Goal: Information Seeking & Learning: Learn about a topic

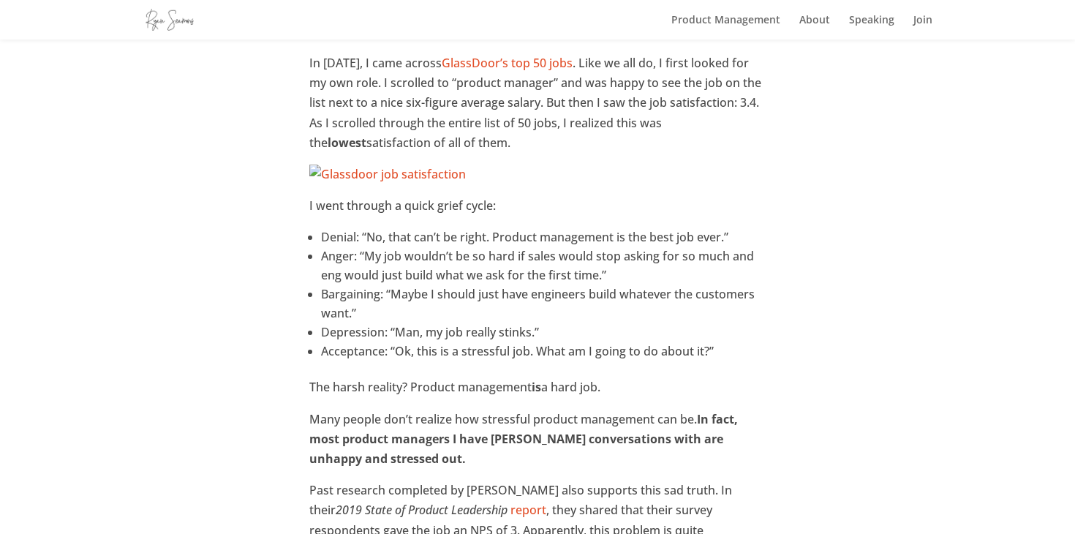
scroll to position [124, 0]
click at [510, 103] on p "In [DATE], I came across GlassDoor’s top 50 jobs . Like we all do, I first look…" at bounding box center [537, 106] width 456 height 111
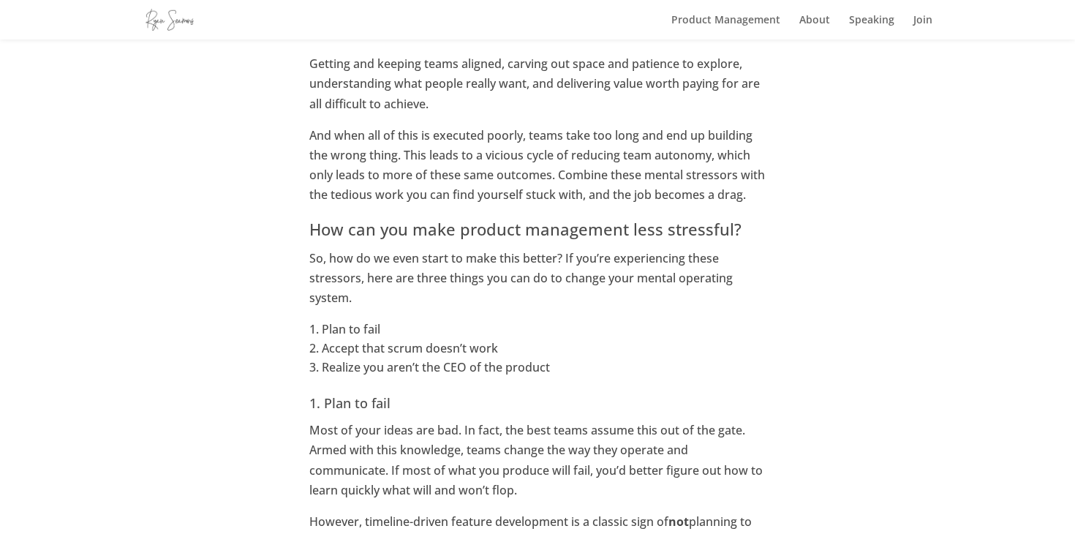
scroll to position [805, 0]
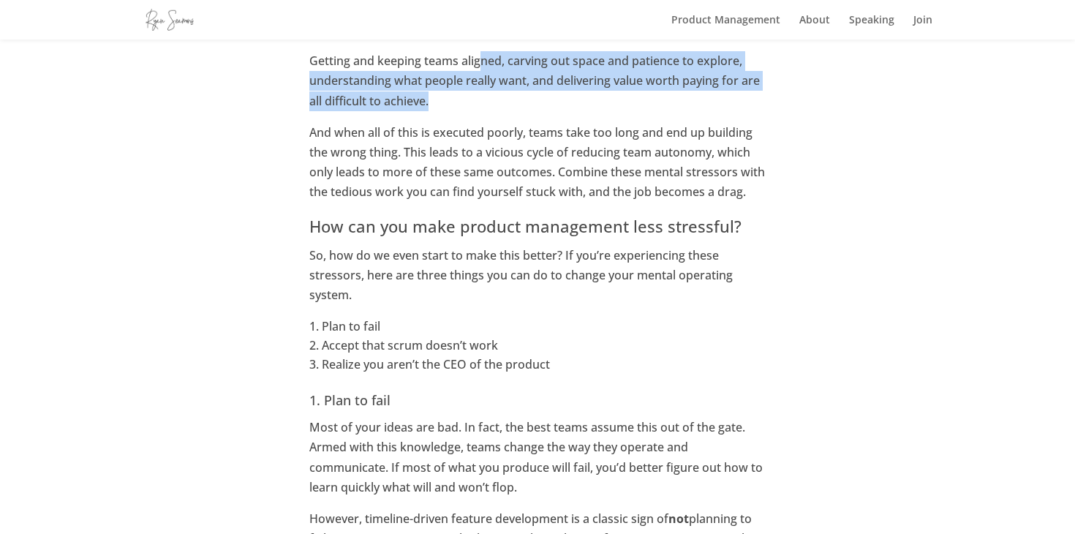
drag, startPoint x: 479, startPoint y: 53, endPoint x: 479, endPoint y: 94, distance: 40.9
click at [479, 94] on p "Getting and keeping teams aligned, carving out space and patience to explore, u…" at bounding box center [537, 87] width 456 height 72
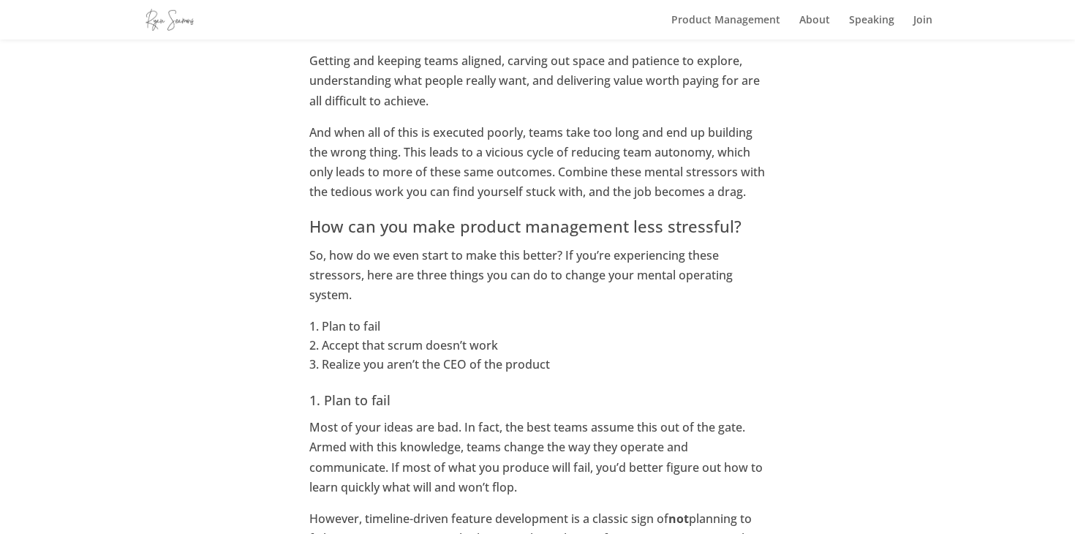
click at [420, 62] on p "Getting and keeping teams aligned, carving out space and patience to explore, u…" at bounding box center [537, 87] width 456 height 72
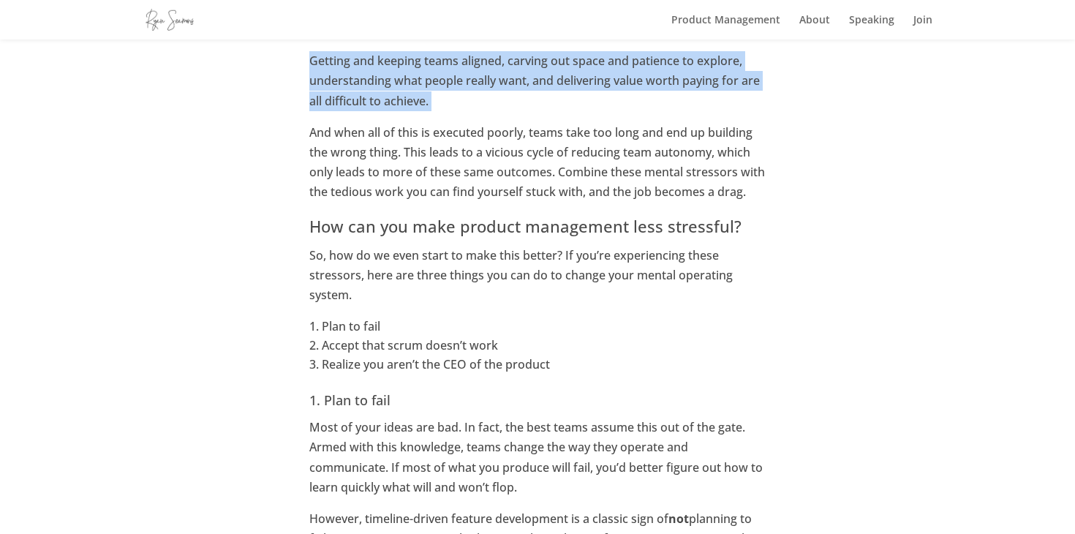
click at [420, 62] on p "Getting and keeping teams aligned, carving out space and patience to explore, u…" at bounding box center [537, 87] width 456 height 72
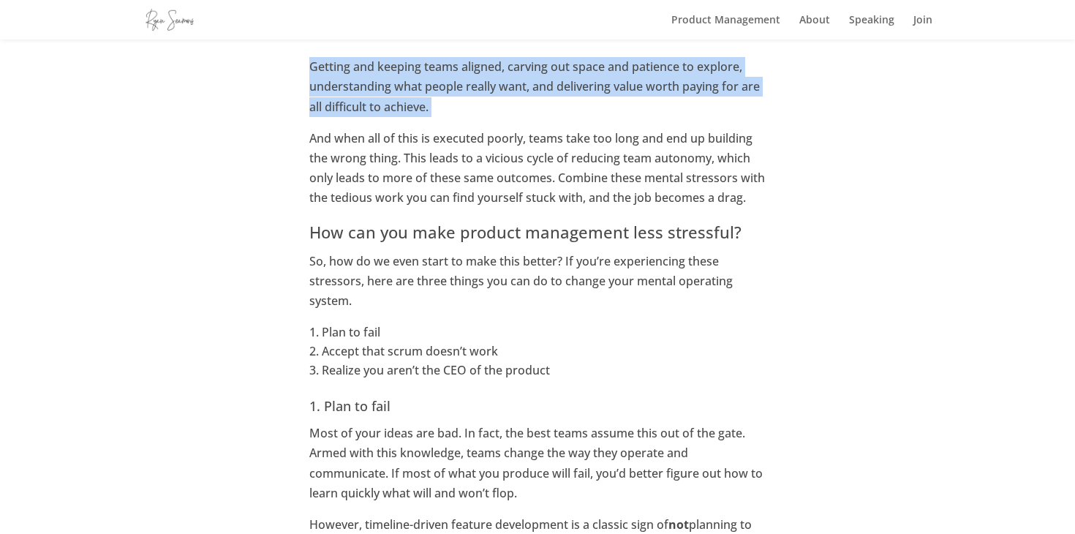
scroll to position [801, 0]
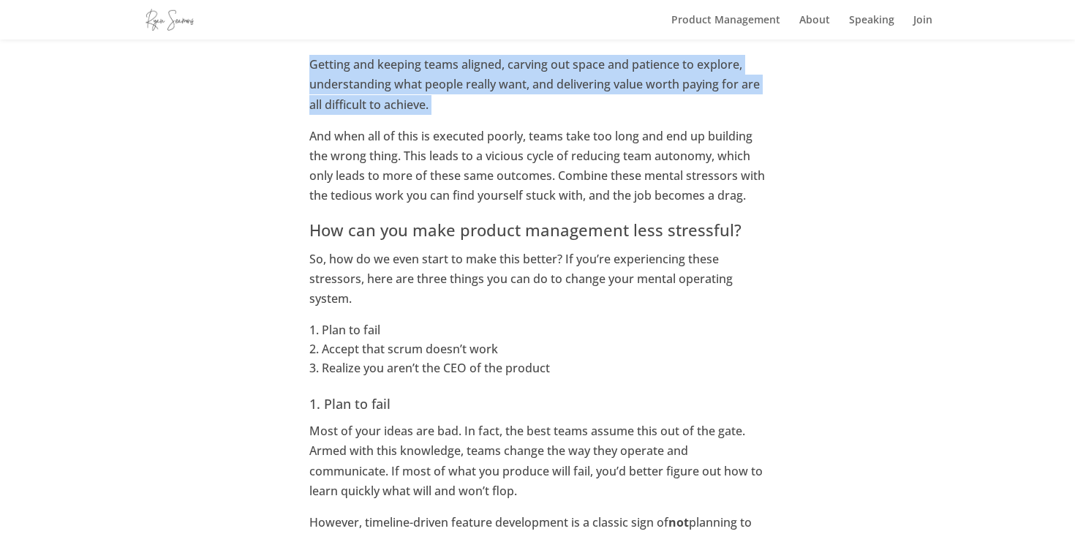
click at [410, 62] on p "Getting and keeping teams aligned, carving out space and patience to explore, u…" at bounding box center [537, 91] width 456 height 72
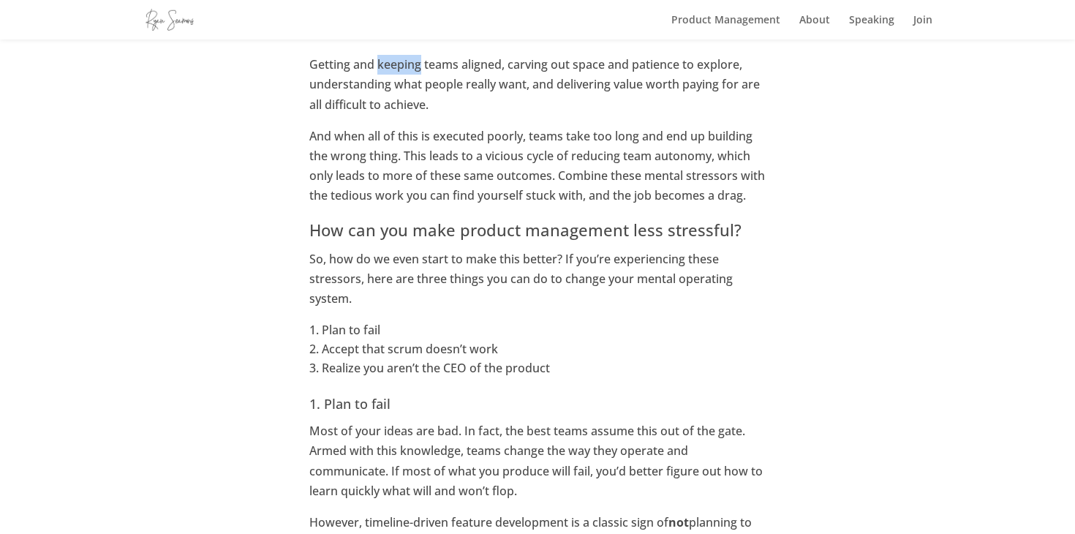
click at [410, 62] on p "Getting and keeping teams aligned, carving out space and patience to explore, u…" at bounding box center [537, 91] width 456 height 72
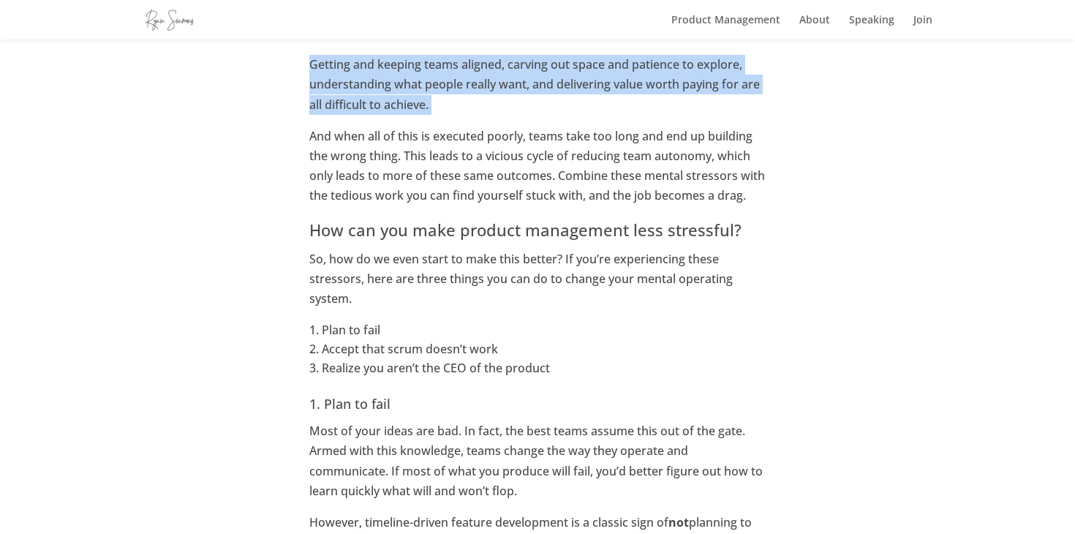
click at [410, 62] on p "Getting and keeping teams aligned, carving out space and patience to explore, u…" at bounding box center [537, 91] width 456 height 72
click at [527, 80] on p "Getting and keeping teams aligned, carving out space and patience to explore, u…" at bounding box center [537, 91] width 456 height 72
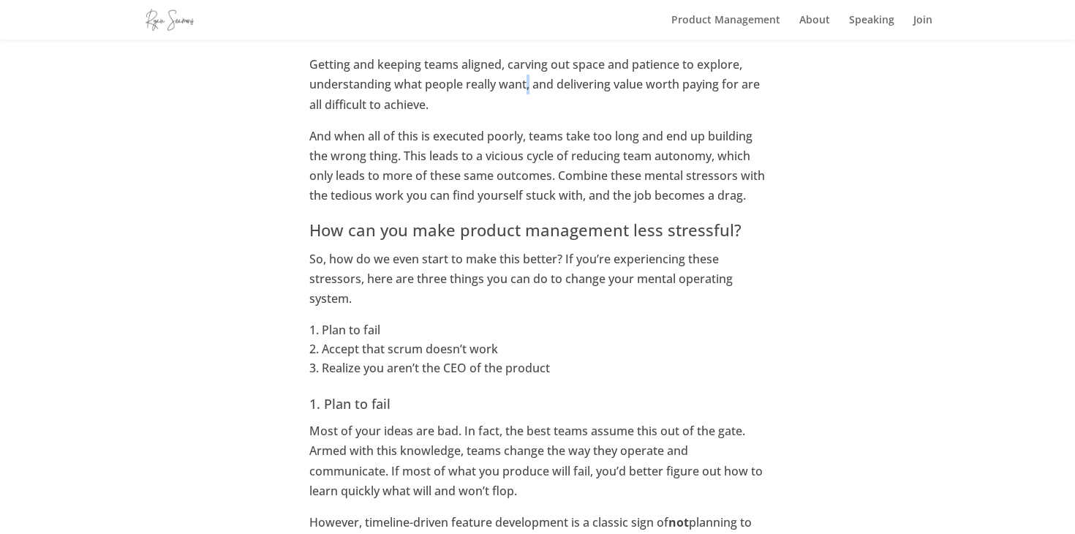
click at [527, 80] on p "Getting and keeping teams aligned, carving out space and patience to explore, u…" at bounding box center [537, 91] width 456 height 72
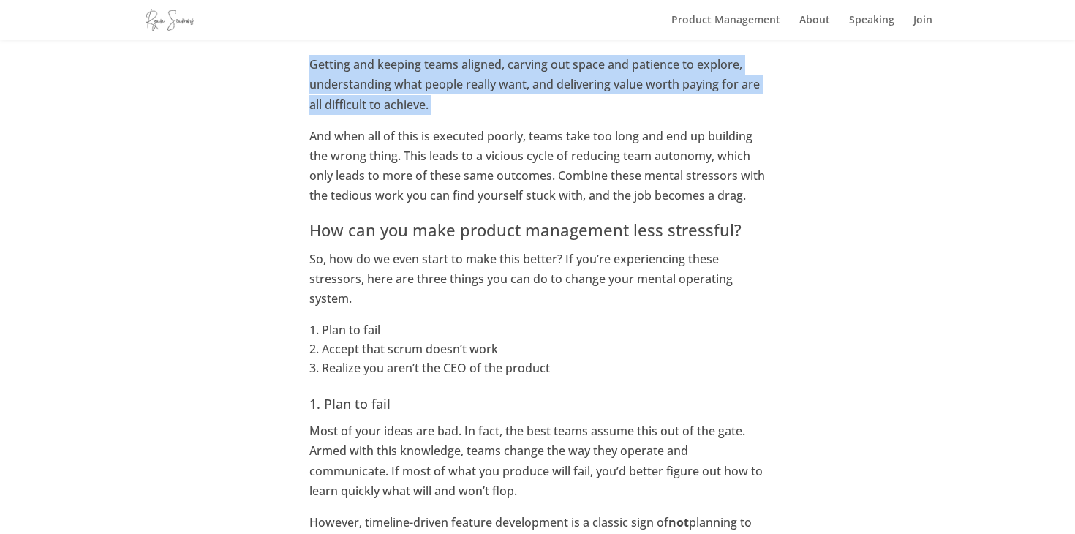
click at [527, 80] on p "Getting and keeping teams aligned, carving out space and patience to explore, u…" at bounding box center [537, 91] width 456 height 72
click at [525, 71] on p "Getting and keeping teams aligned, carving out space and patience to explore, u…" at bounding box center [537, 91] width 456 height 72
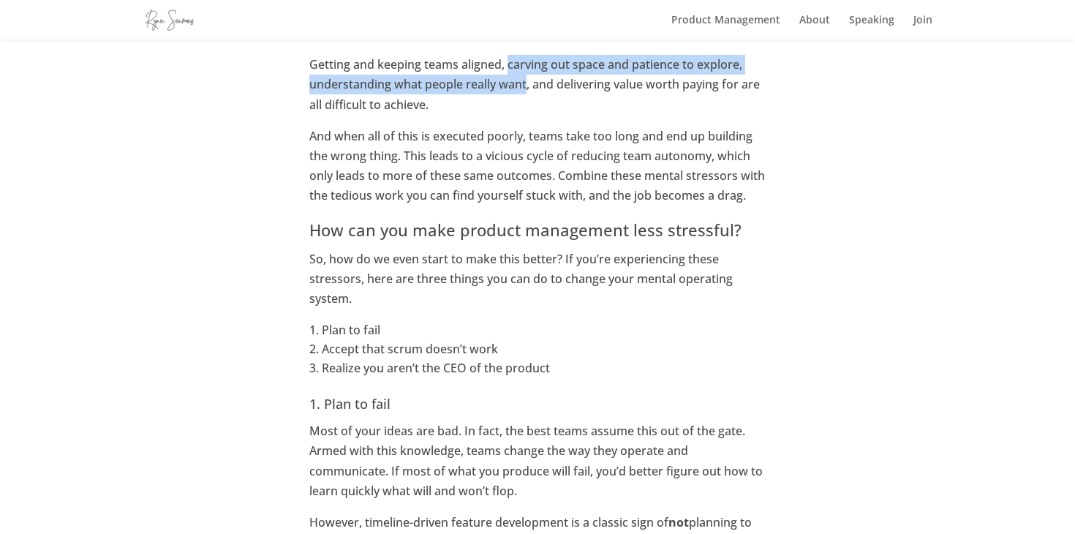
drag, startPoint x: 525, startPoint y: 71, endPoint x: 524, endPoint y: 83, distance: 12.4
click at [524, 83] on p "Getting and keeping teams aligned, carving out space and patience to explore, u…" at bounding box center [537, 91] width 456 height 72
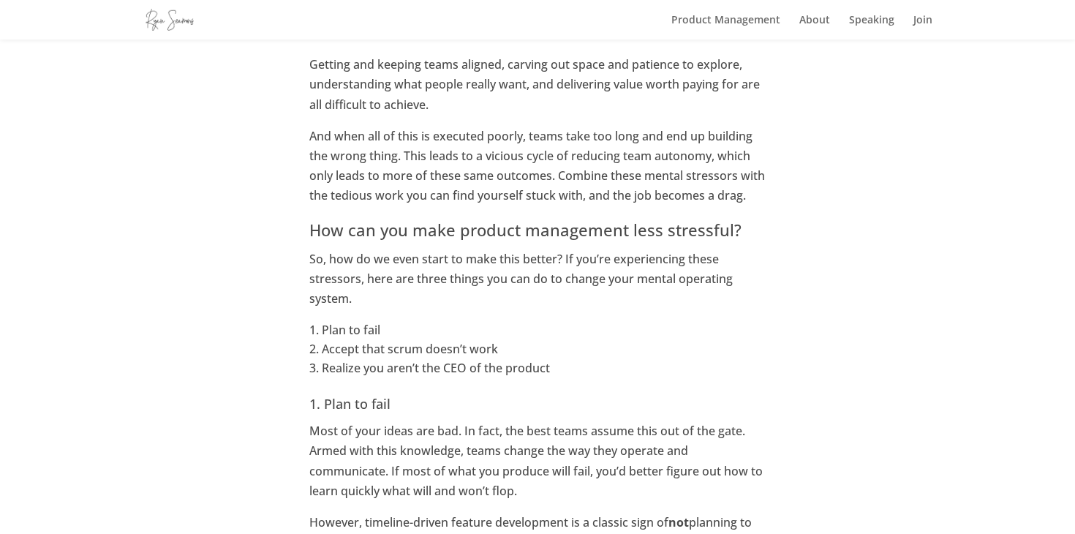
drag, startPoint x: 423, startPoint y: 55, endPoint x: 571, endPoint y: 82, distance: 150.8
click at [571, 82] on p "Getting and keeping teams aligned, carving out space and patience to explore, u…" at bounding box center [537, 91] width 456 height 72
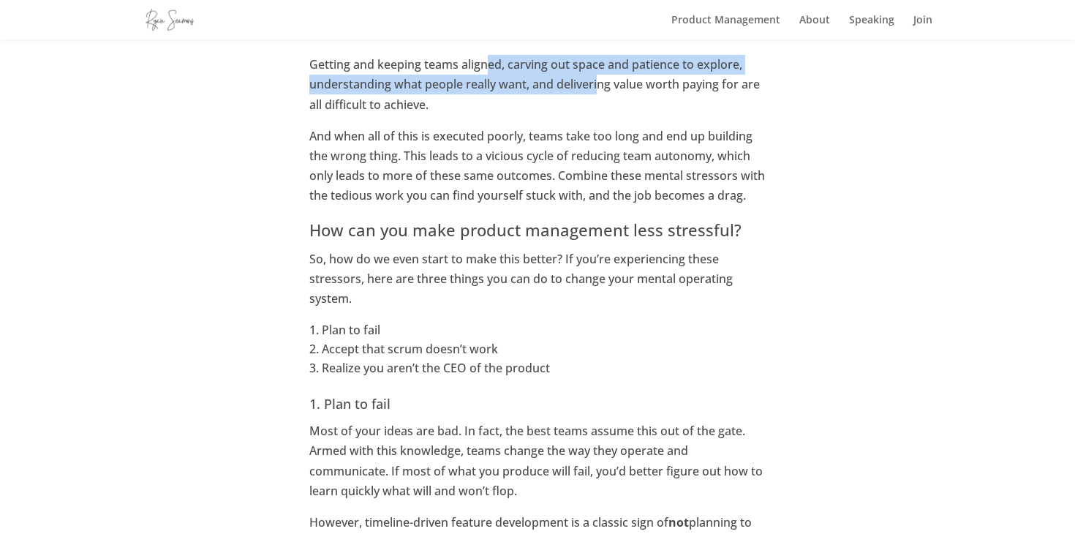
drag, startPoint x: 487, startPoint y: 65, endPoint x: 600, endPoint y: 85, distance: 115.0
click at [600, 85] on p "Getting and keeping teams aligned, carving out space and patience to explore, u…" at bounding box center [537, 91] width 456 height 72
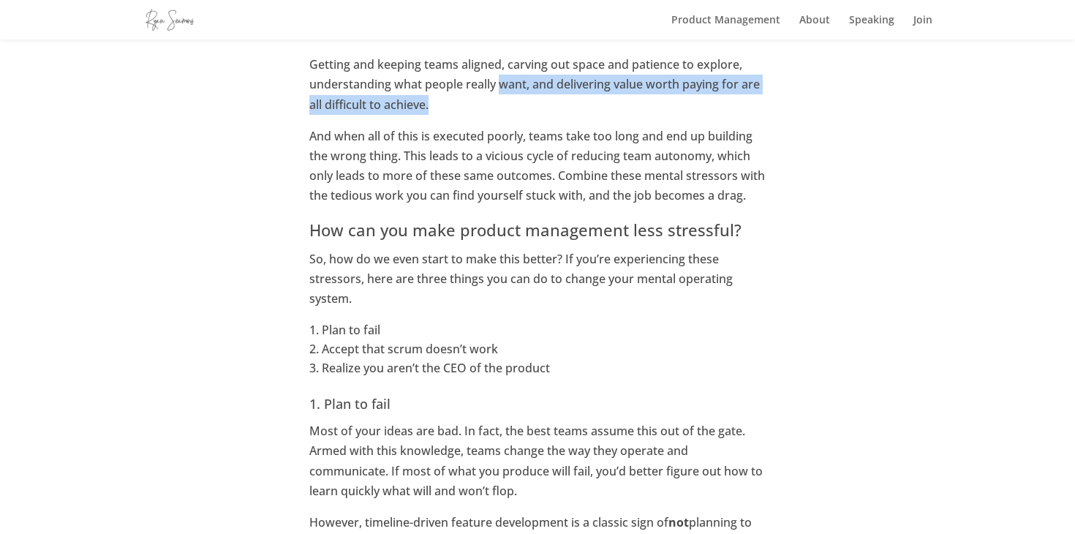
drag, startPoint x: 498, startPoint y: 80, endPoint x: 537, endPoint y: 115, distance: 51.8
click at [537, 115] on p "Getting and keeping teams aligned, carving out space and patience to explore, u…" at bounding box center [537, 91] width 456 height 72
click at [538, 114] on p "Getting and keeping teams aligned, carving out space and patience to explore, u…" at bounding box center [537, 91] width 456 height 72
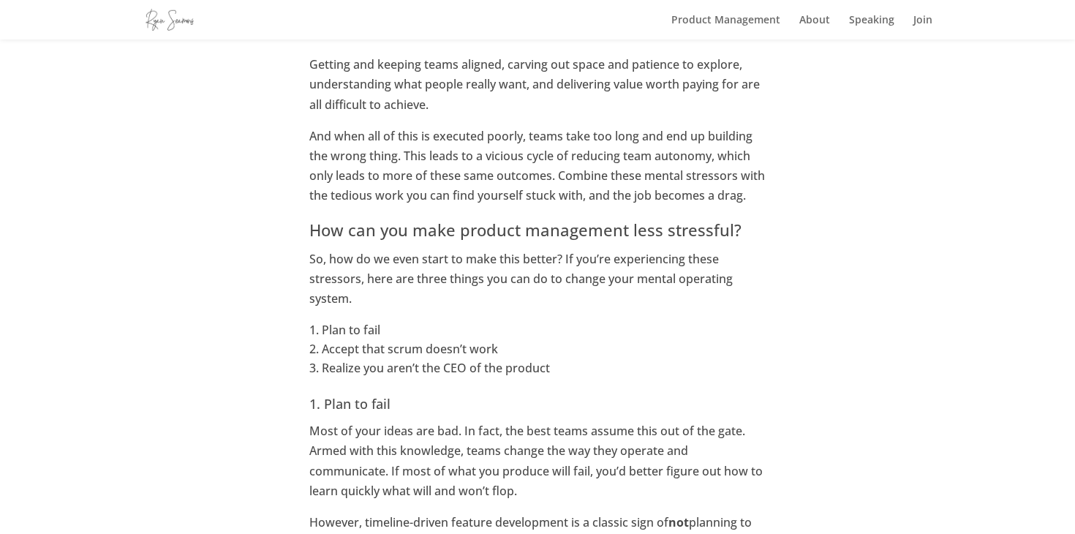
click at [538, 114] on p "Getting and keeping teams aligned, carving out space and patience to explore, u…" at bounding box center [537, 91] width 456 height 72
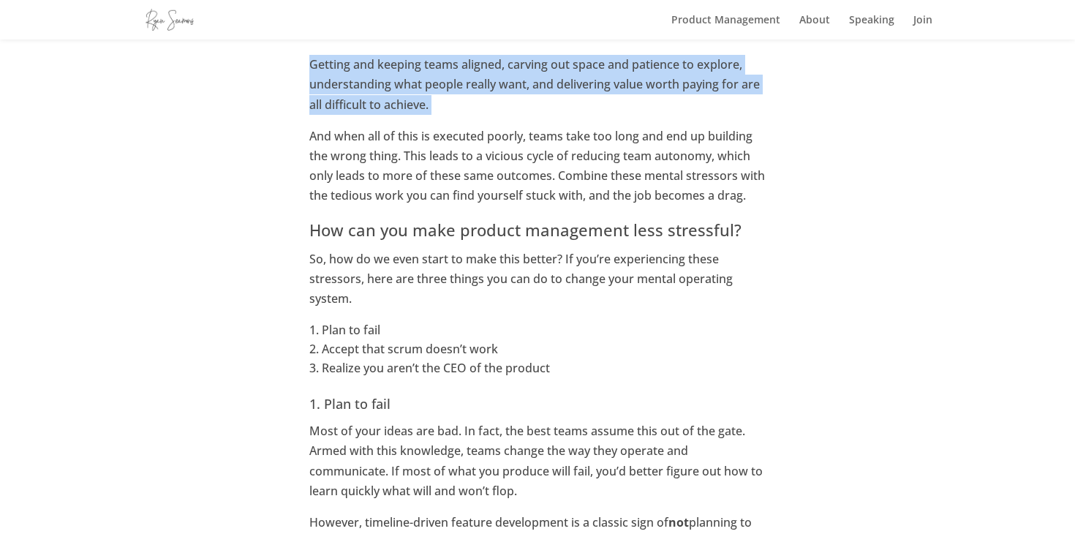
click at [538, 114] on p "Getting and keeping teams aligned, carving out space and patience to explore, u…" at bounding box center [537, 91] width 456 height 72
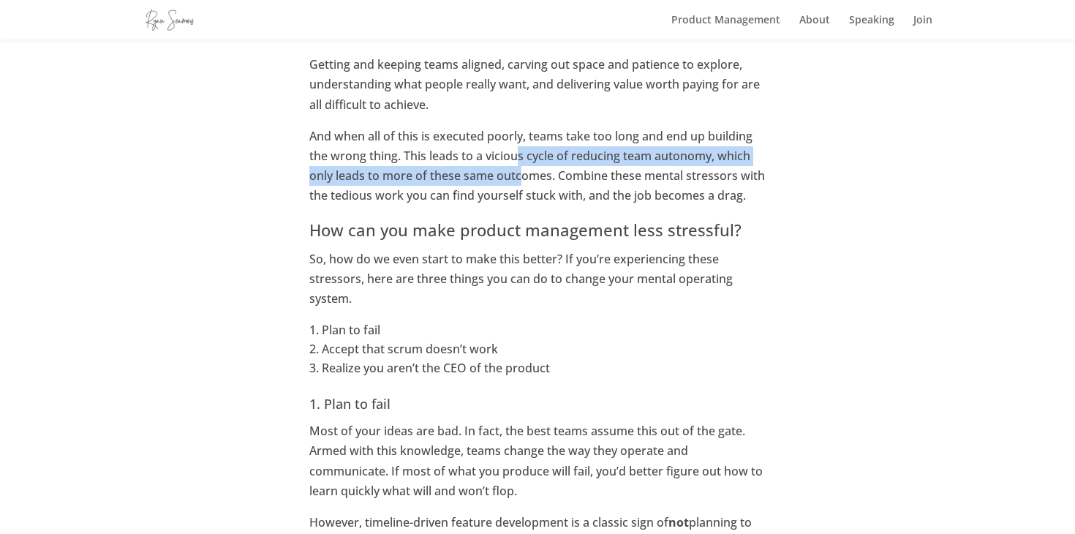
drag, startPoint x: 520, startPoint y: 154, endPoint x: 523, endPoint y: 174, distance: 20.8
click at [523, 174] on p "And when all of this is executed poorly, teams take too long and end up buildin…" at bounding box center [537, 171] width 456 height 91
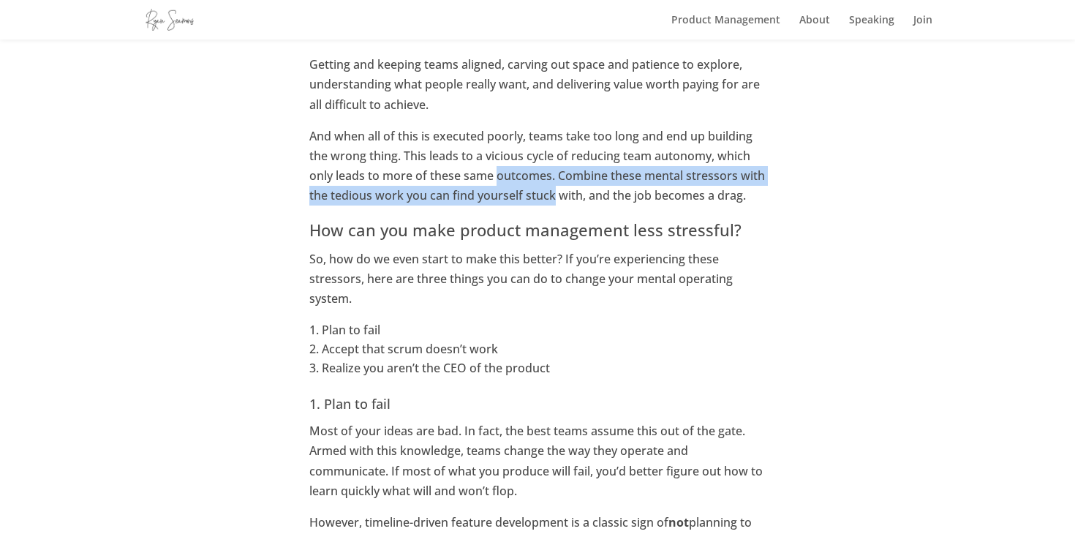
drag, startPoint x: 523, startPoint y: 174, endPoint x: 526, endPoint y: 189, distance: 14.9
click at [526, 189] on p "And when all of this is executed poorly, teams take too long and end up buildin…" at bounding box center [537, 171] width 456 height 91
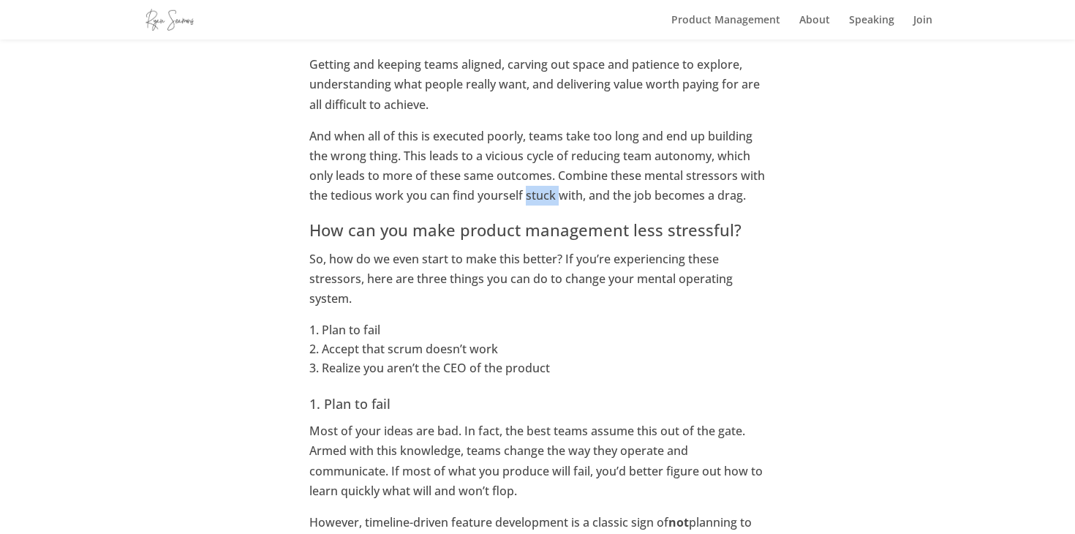
drag, startPoint x: 526, startPoint y: 189, endPoint x: 554, endPoint y: 190, distance: 27.8
click at [554, 190] on p "And when all of this is executed poorly, teams take too long and end up buildin…" at bounding box center [537, 171] width 456 height 91
click at [553, 189] on p "And when all of this is executed poorly, teams take too long and end up buildin…" at bounding box center [537, 171] width 456 height 91
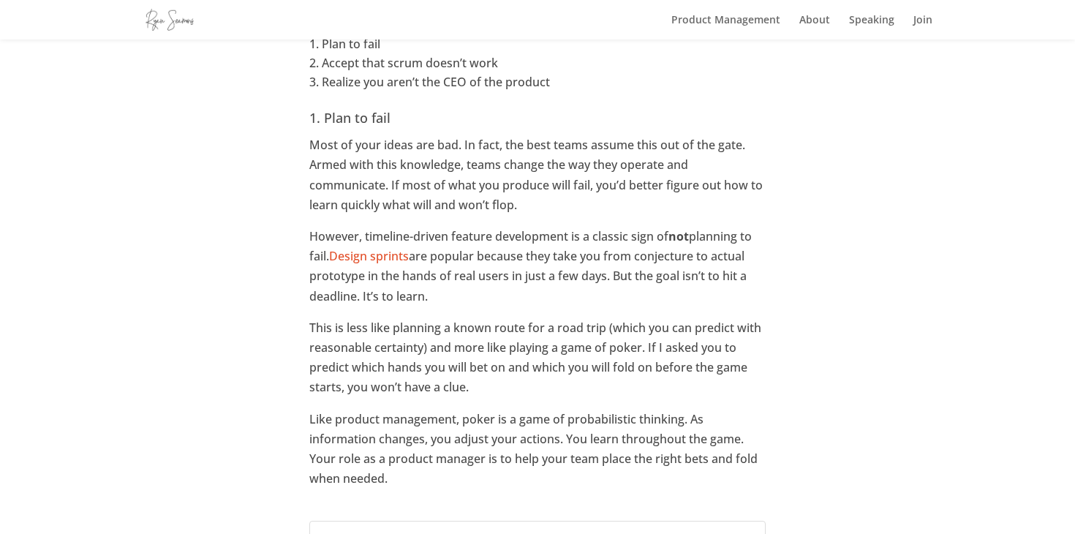
scroll to position [1091, 0]
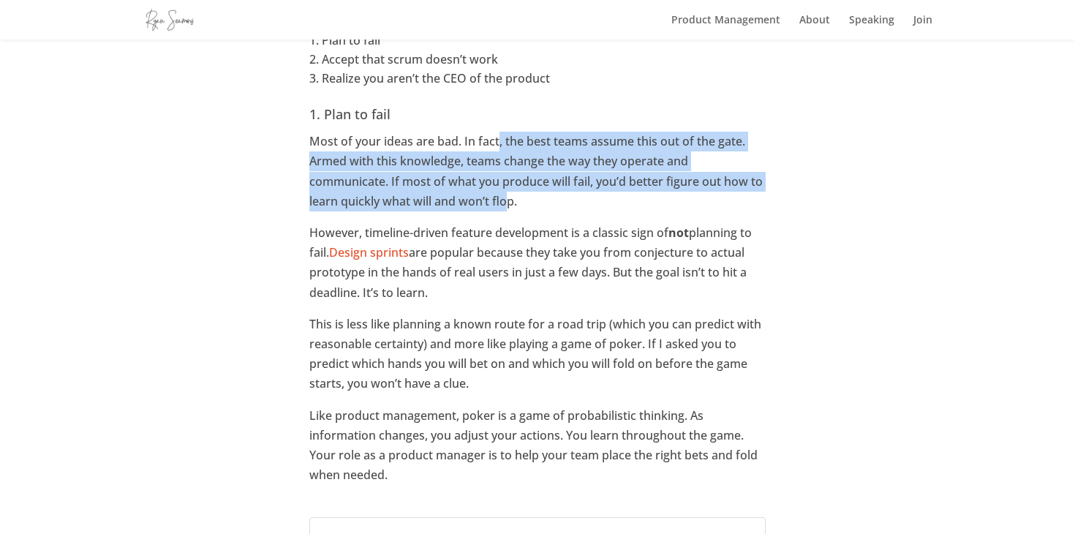
drag, startPoint x: 498, startPoint y: 142, endPoint x: 506, endPoint y: 192, distance: 50.4
click at [506, 192] on p "Most of your ideas are bad. In fact, the best teams assume this out of the gate…" at bounding box center [537, 177] width 456 height 91
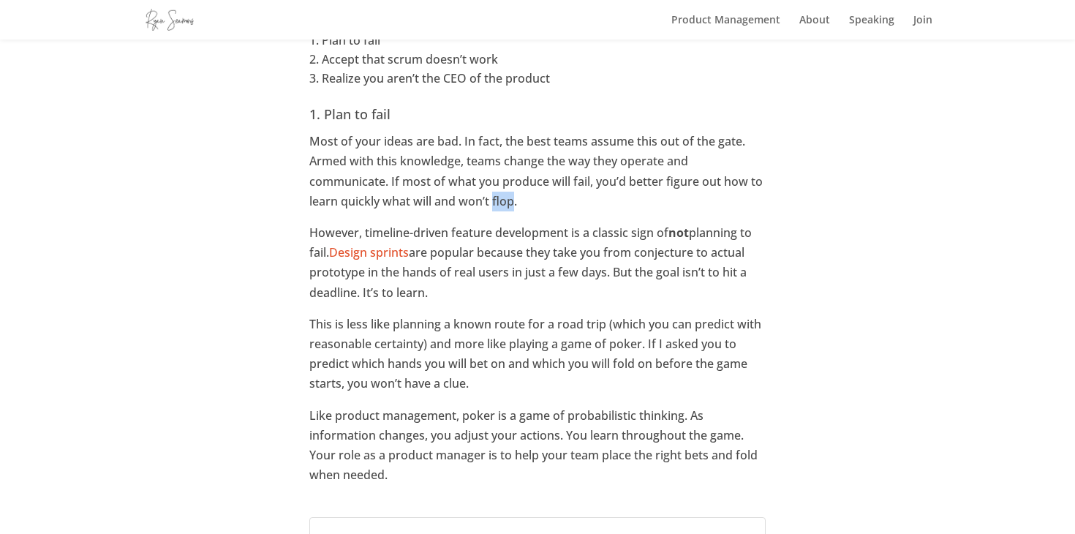
drag, startPoint x: 506, startPoint y: 192, endPoint x: 523, endPoint y: 208, distance: 23.3
click at [507, 192] on p "Most of your ideas are bad. In fact, the best teams assume this out of the gate…" at bounding box center [537, 177] width 456 height 91
click at [523, 210] on p "Most of your ideas are bad. In fact, the best teams assume this out of the gate…" at bounding box center [537, 177] width 456 height 91
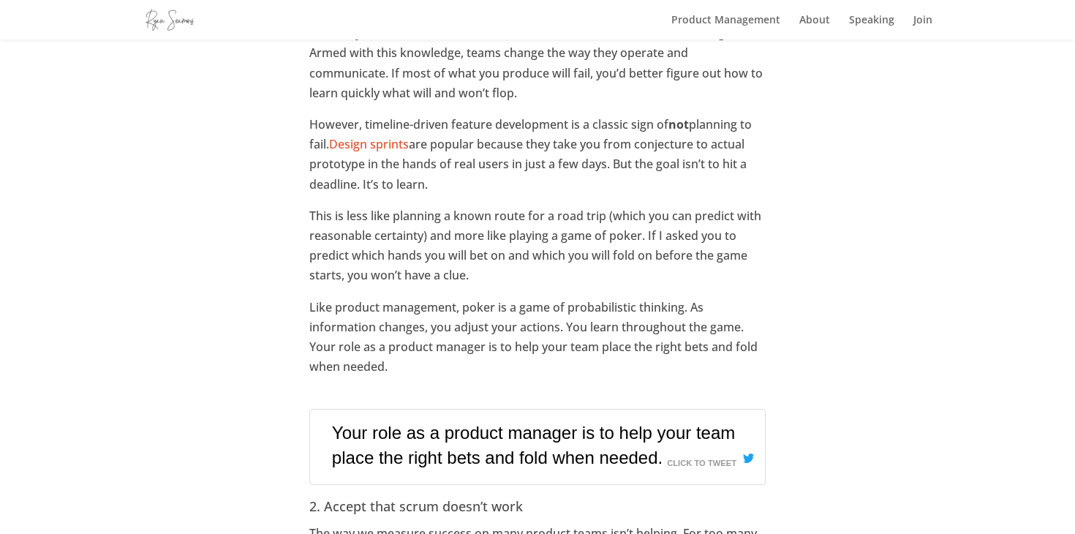
scroll to position [1208, 0]
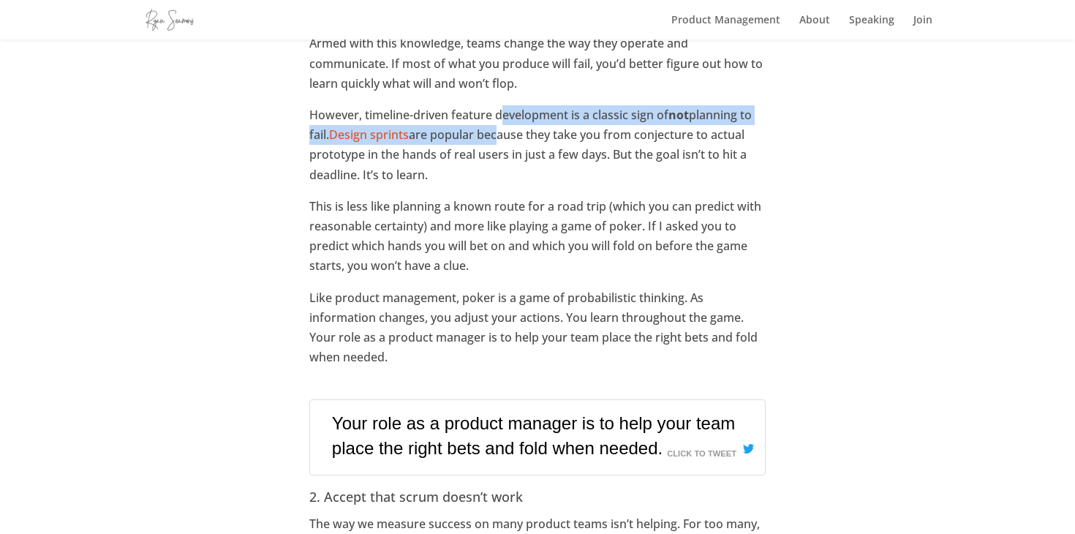
drag, startPoint x: 503, startPoint y: 113, endPoint x: 496, endPoint y: 143, distance: 30.7
click at [496, 143] on p "However, timeline-driven feature development is a classic sign of not planning …" at bounding box center [537, 150] width 456 height 91
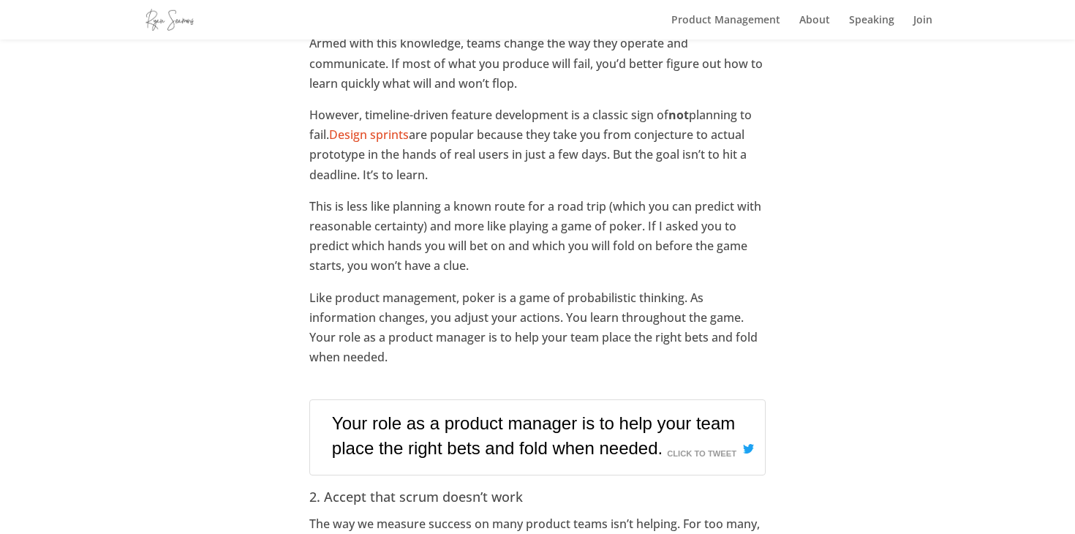
click at [502, 128] on p "However, timeline-driven feature development is a classic sign of not planning …" at bounding box center [537, 150] width 456 height 91
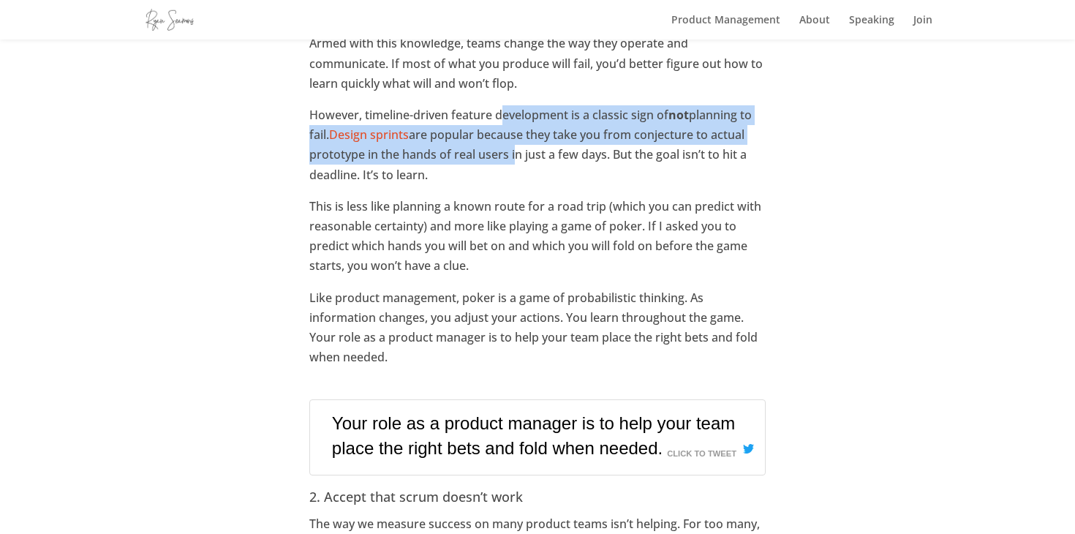
drag, startPoint x: 504, startPoint y: 115, endPoint x: 511, endPoint y: 146, distance: 32.1
click at [511, 146] on p "However, timeline-driven feature development is a classic sign of not planning …" at bounding box center [537, 150] width 456 height 91
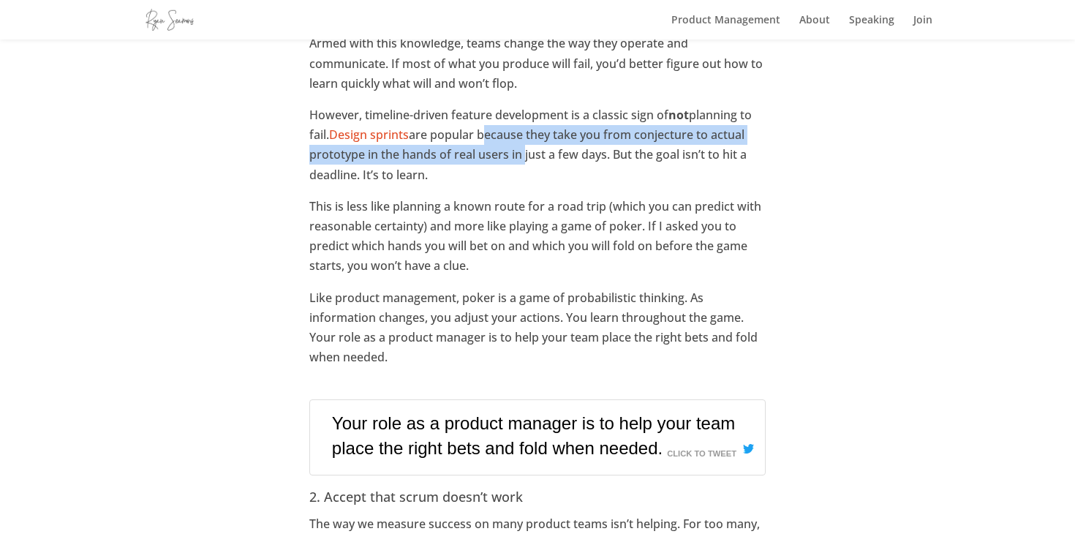
drag, startPoint x: 511, startPoint y: 146, endPoint x: 510, endPoint y: 137, distance: 9.5
click at [510, 137] on p "However, timeline-driven feature development is a classic sign of not planning …" at bounding box center [537, 150] width 456 height 91
drag, startPoint x: 510, startPoint y: 137, endPoint x: 516, endPoint y: 155, distance: 19.2
click at [516, 155] on p "However, timeline-driven feature development is a classic sign of not planning …" at bounding box center [537, 150] width 456 height 91
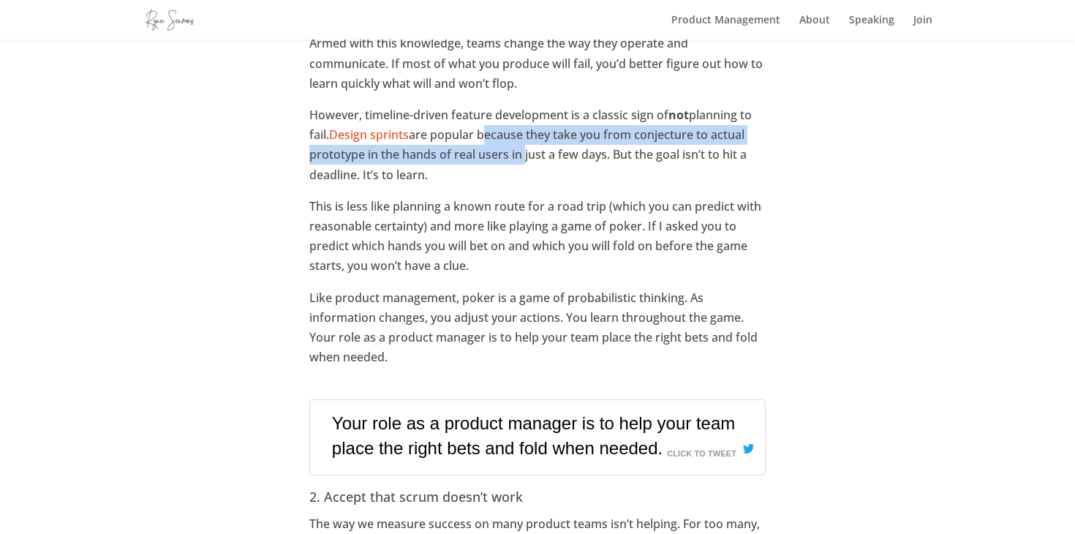
click at [516, 155] on p "However, timeline-driven feature development is a classic sign of not planning …" at bounding box center [537, 150] width 456 height 91
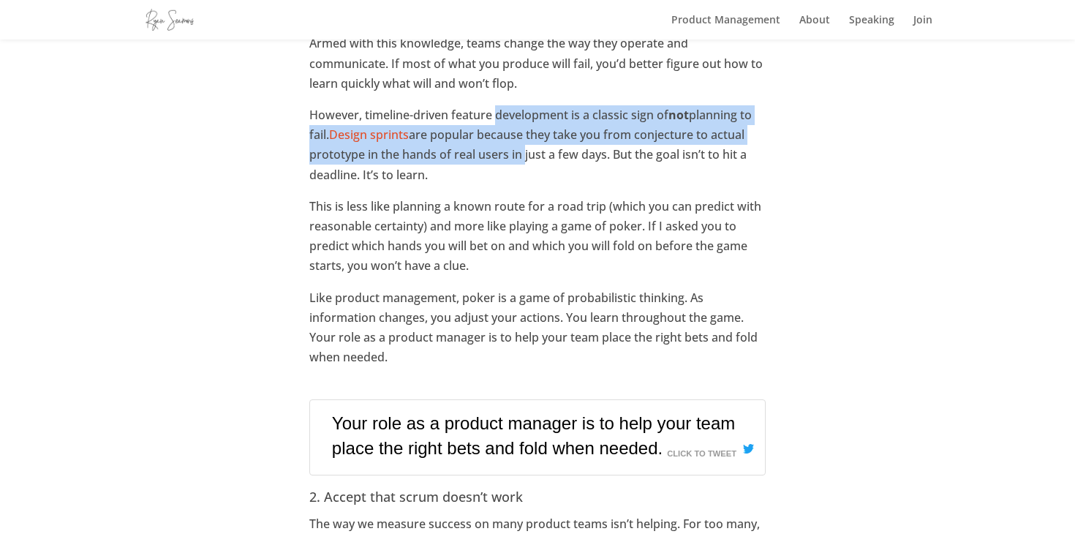
drag, startPoint x: 516, startPoint y: 155, endPoint x: 514, endPoint y: 122, distance: 33.0
click at [514, 122] on p "However, timeline-driven feature development is a classic sign of not planning …" at bounding box center [537, 150] width 456 height 91
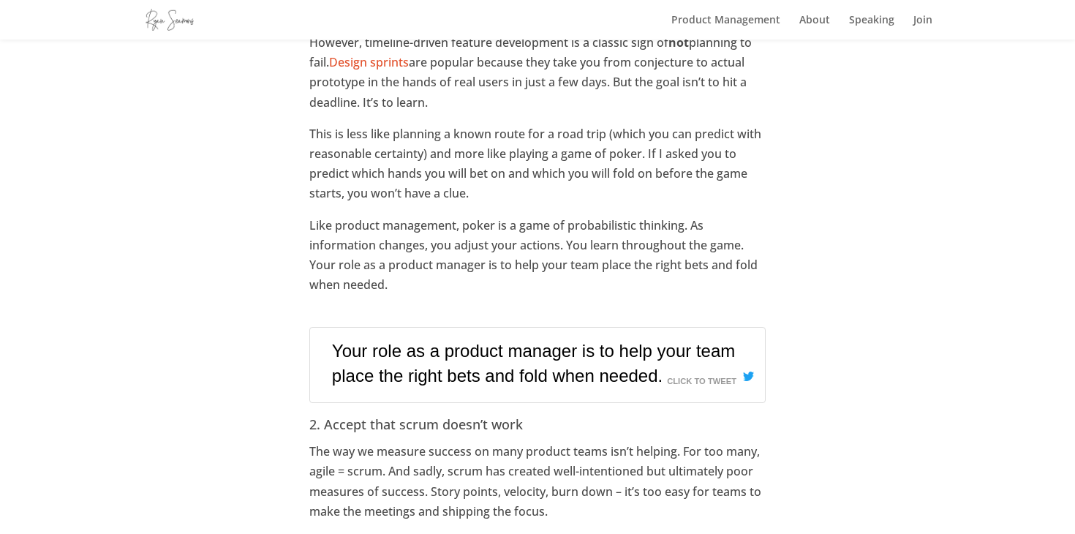
scroll to position [1273, 0]
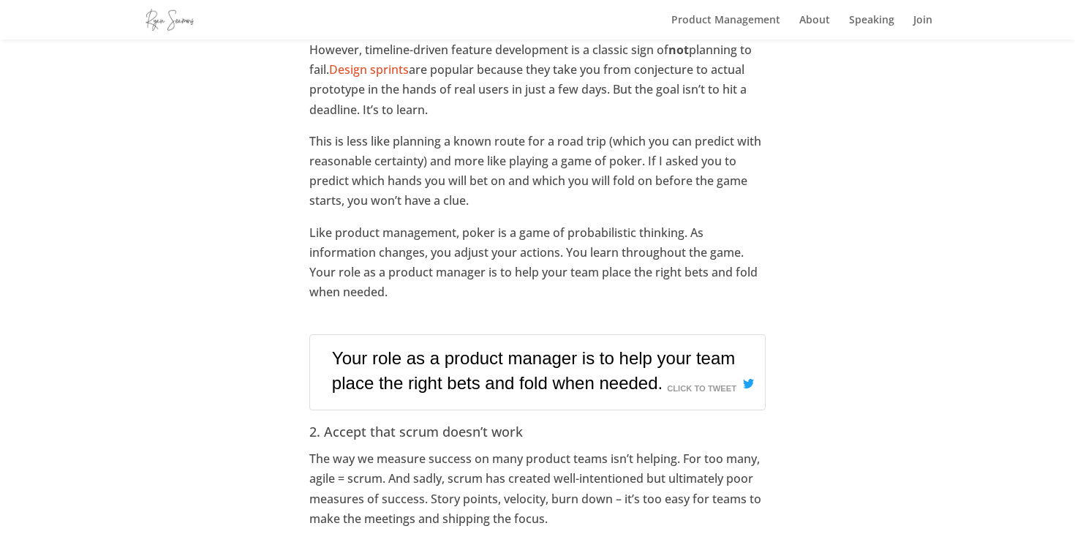
click at [408, 144] on p "This is less like planning a known route for a road trip (which you can predict…" at bounding box center [537, 177] width 456 height 91
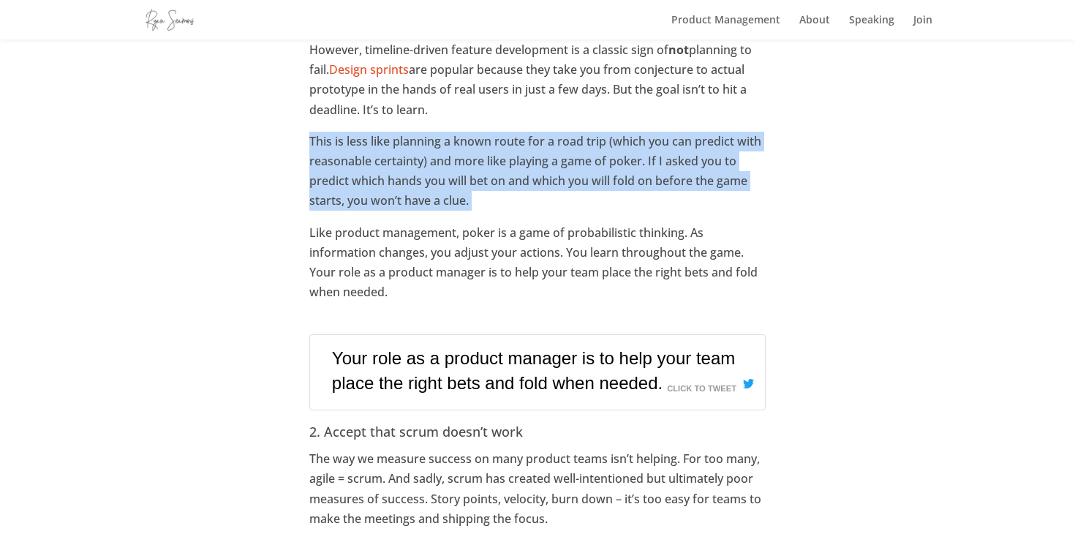
click at [408, 144] on p "This is less like planning a known route for a road trip (which you can predict…" at bounding box center [537, 177] width 456 height 91
click at [417, 144] on p "This is less like planning a known route for a road trip (which you can predict…" at bounding box center [537, 177] width 456 height 91
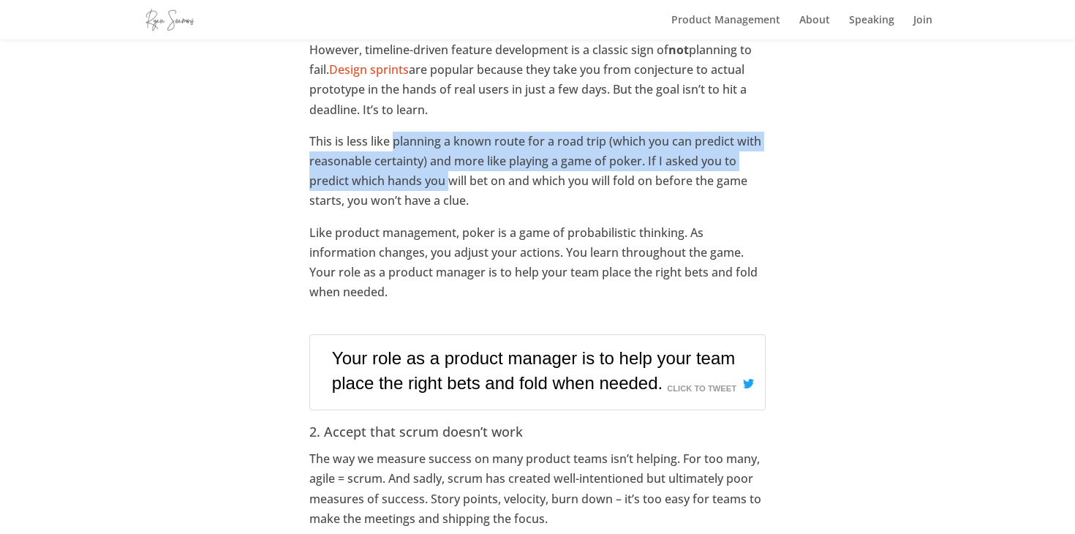
drag, startPoint x: 417, startPoint y: 144, endPoint x: 441, endPoint y: 183, distance: 45.3
click at [441, 183] on p "This is less like planning a known route for a road trip (which you can predict…" at bounding box center [537, 177] width 456 height 91
click at [441, 181] on p "This is less like planning a known route for a road trip (which you can predict…" at bounding box center [537, 177] width 456 height 91
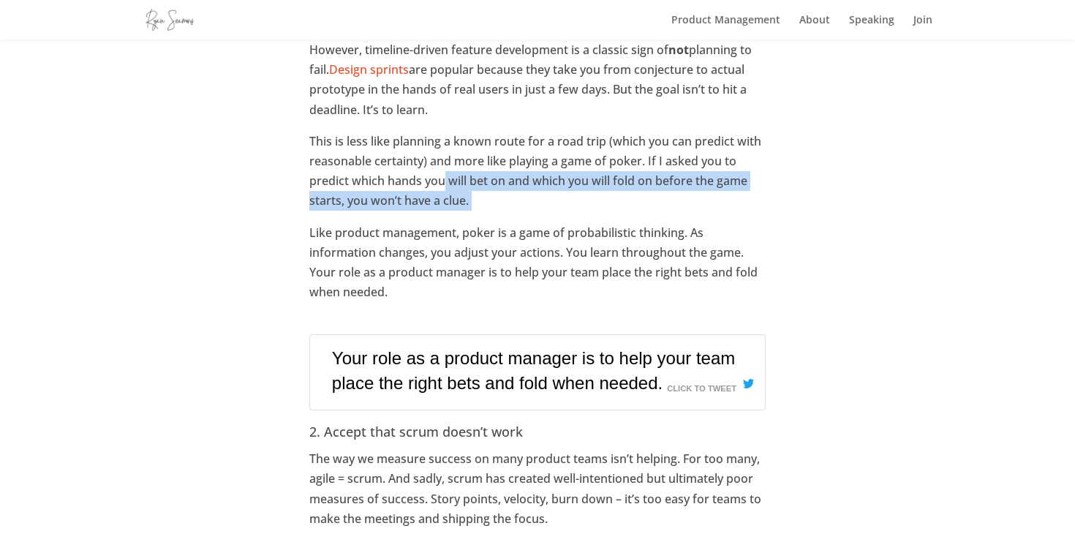
drag, startPoint x: 441, startPoint y: 181, endPoint x: 448, endPoint y: 213, distance: 32.3
click at [448, 213] on p "This is less like planning a known route for a road trip (which you can predict…" at bounding box center [537, 177] width 456 height 91
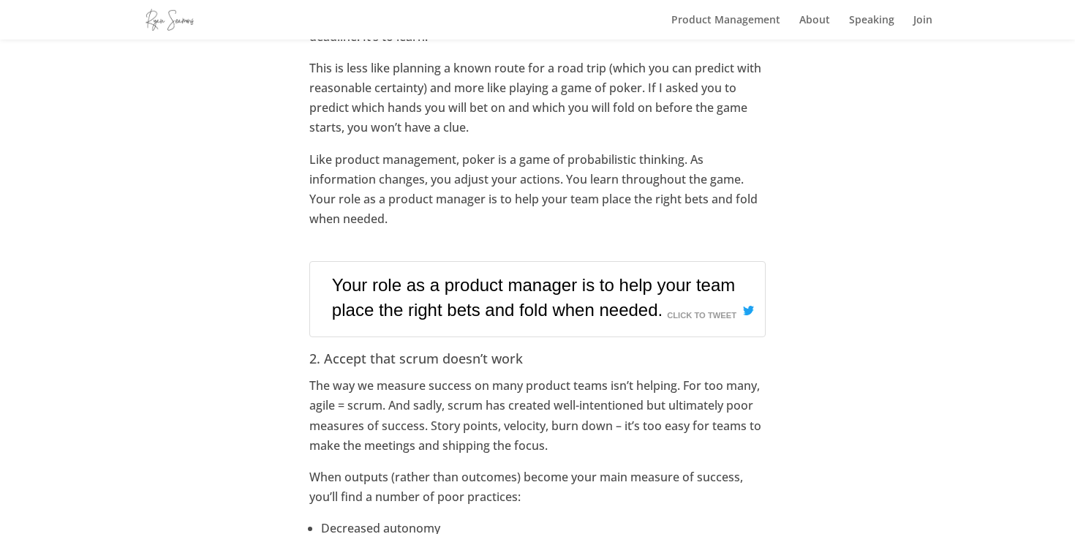
scroll to position [1349, 0]
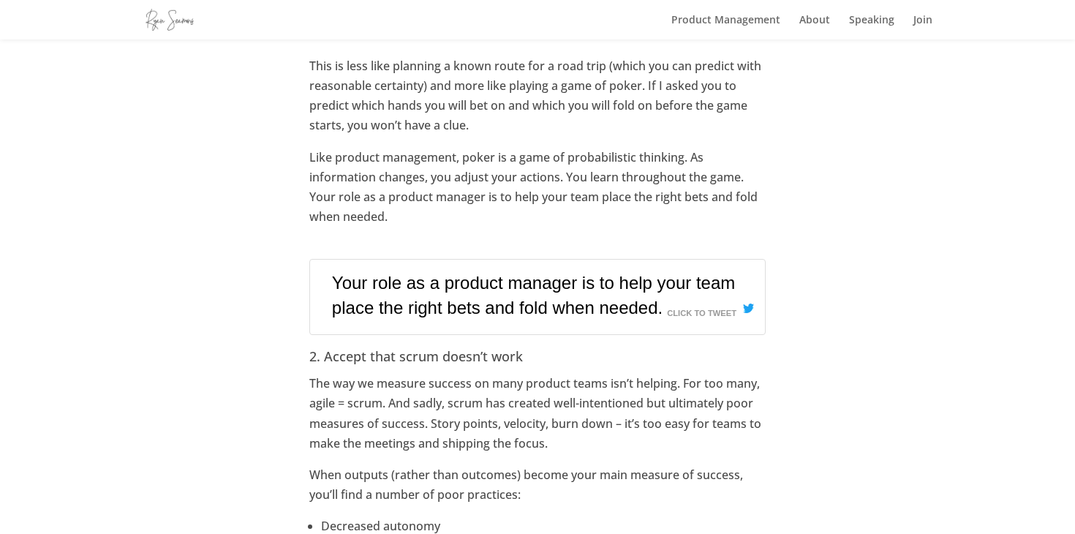
click at [392, 150] on p "Like product management, poker is a game of probabilistic thinking. As informat…" at bounding box center [537, 193] width 456 height 91
click at [392, 161] on p "Like product management, poker is a game of probabilistic thinking. As informat…" at bounding box center [537, 193] width 456 height 91
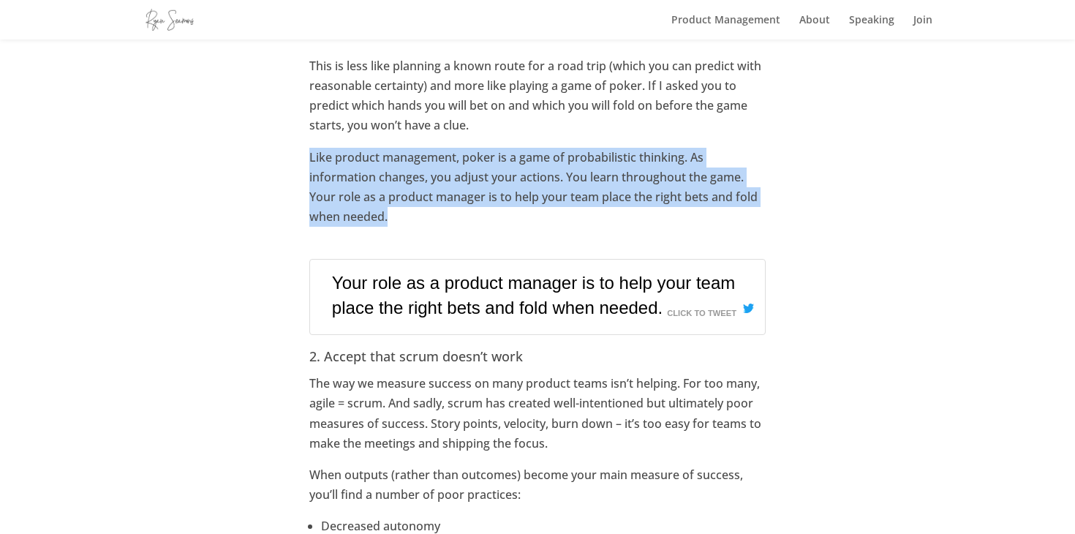
click at [392, 161] on p "Like product management, poker is a game of probabilistic thinking. As informat…" at bounding box center [537, 193] width 456 height 91
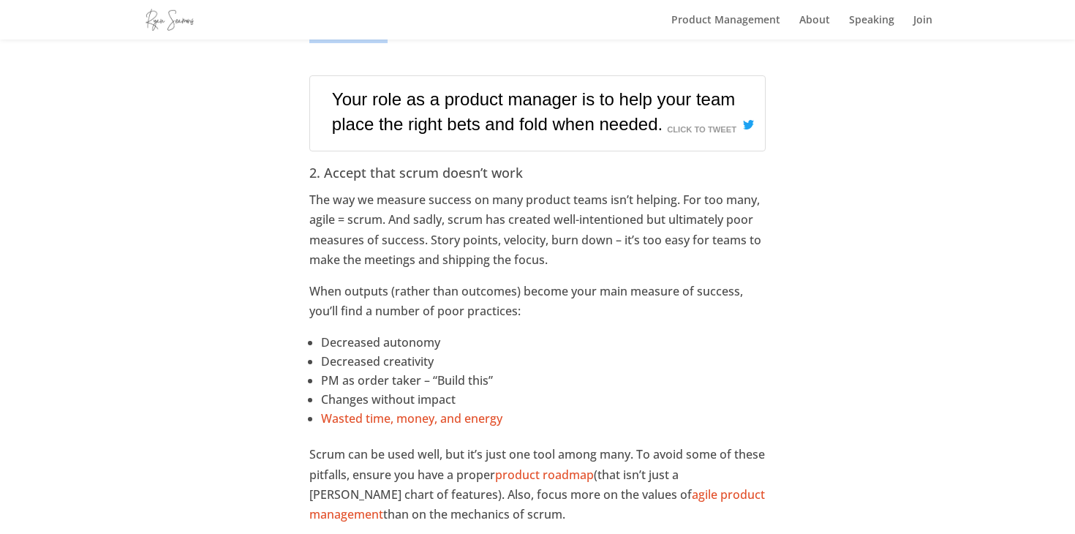
scroll to position [1535, 0]
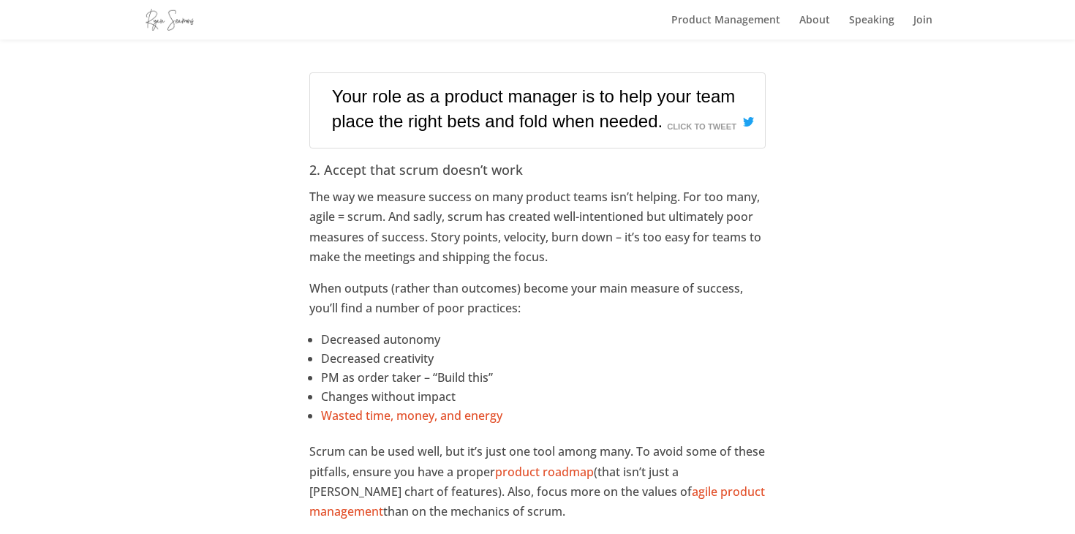
click at [444, 194] on p "The way we measure success on many product teams isn’t helping. For too many, a…" at bounding box center [537, 232] width 456 height 91
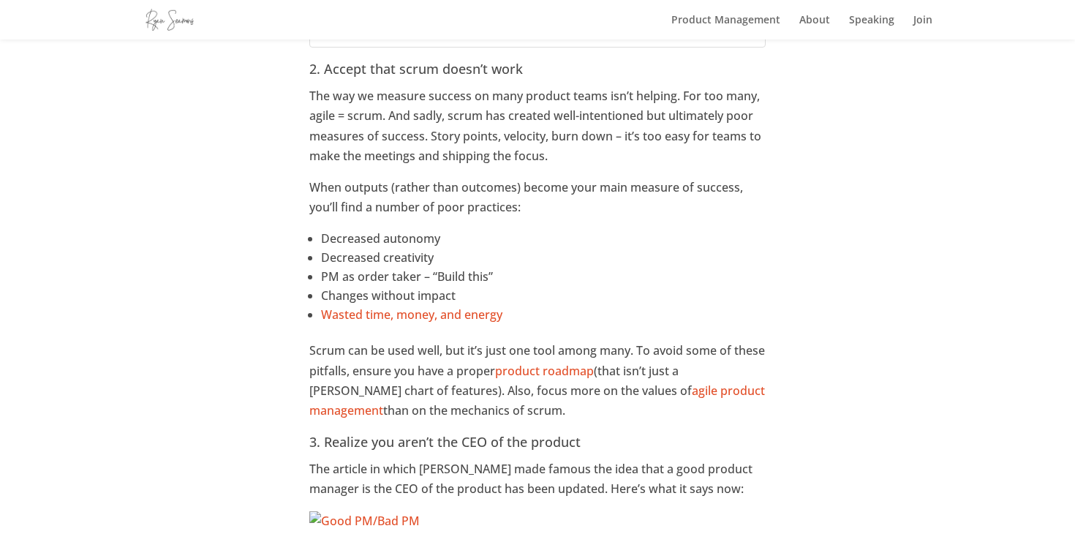
scroll to position [1635, 0]
